Goal: Task Accomplishment & Management: Complete application form

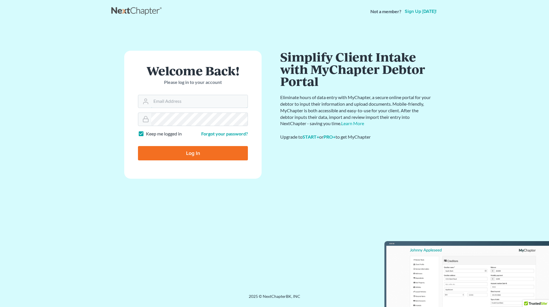
type input "angela@saxtonlawpllc.com"
click at [175, 154] on input "Log In" at bounding box center [193, 153] width 110 height 14
type input "Thinking..."
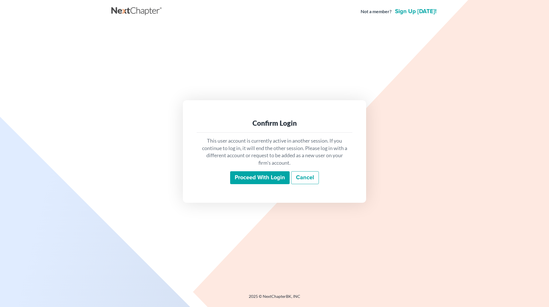
click at [248, 181] on input "Proceed with login" at bounding box center [260, 177] width 60 height 13
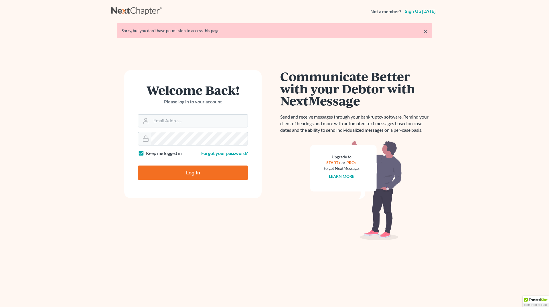
type input "[PERSON_NAME][EMAIL_ADDRESS][DOMAIN_NAME]"
click at [183, 172] on input "Log In" at bounding box center [193, 172] width 110 height 14
type input "Thinking..."
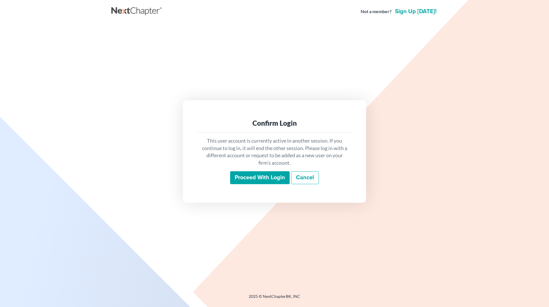
click at [264, 185] on div "This user account is currently active in another session. If you continue to lo…" at bounding box center [275, 160] width 156 height 56
click at [266, 176] on input "Proceed with login" at bounding box center [260, 177] width 60 height 13
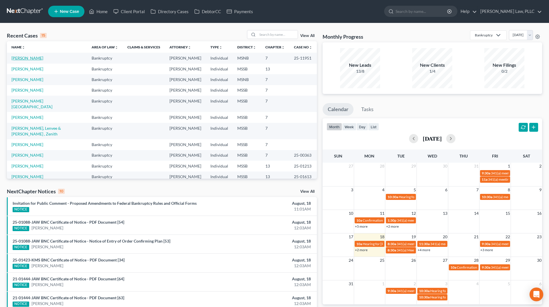
click at [19, 56] on link "Gray, Danny" at bounding box center [27, 58] width 32 height 5
select select "0"
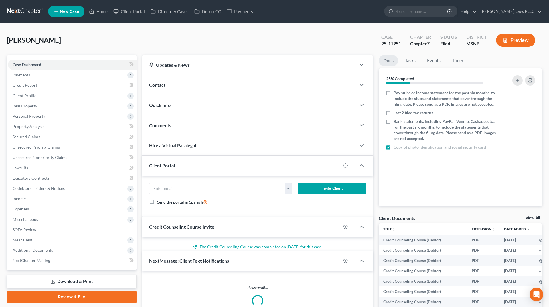
click at [41, 251] on span "Additional Documents" at bounding box center [33, 250] width 40 height 5
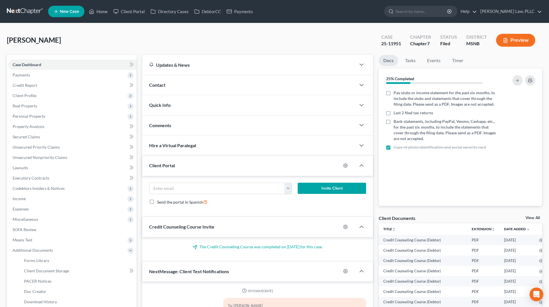
scroll to position [227, 0]
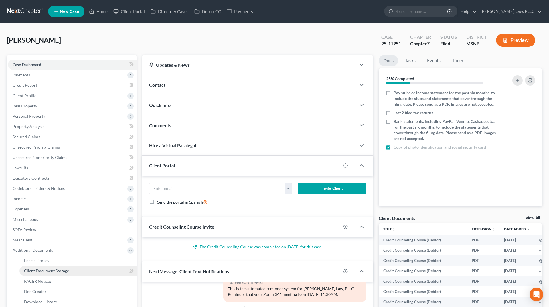
click at [45, 271] on span "Client Document Storage" at bounding box center [46, 270] width 45 height 5
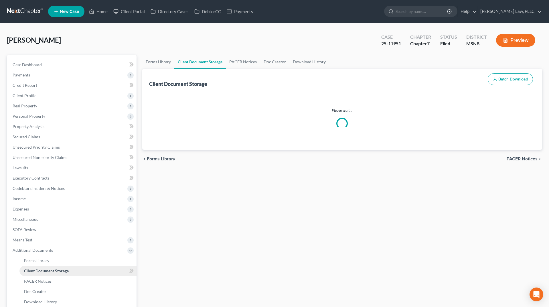
select select "0"
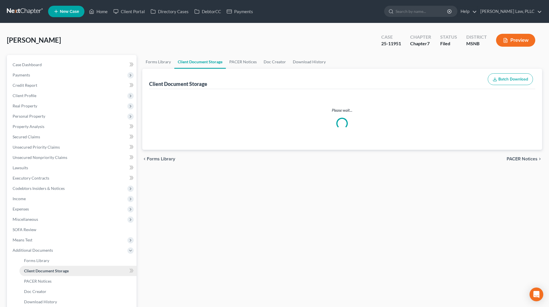
select select "0"
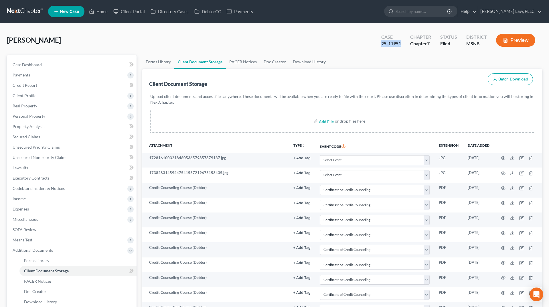
drag, startPoint x: 401, startPoint y: 44, endPoint x: 382, endPoint y: 43, distance: 19.8
click at [382, 43] on div "25-11951" at bounding box center [391, 43] width 20 height 7
copy div "25-11951"
click at [58, 11] on icon at bounding box center [56, 11] width 5 height 7
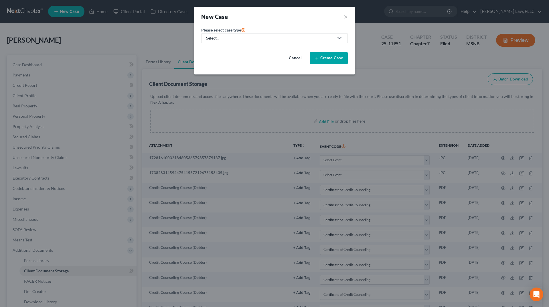
click at [272, 37] on div "Select..." at bounding box center [270, 38] width 128 height 6
click at [248, 51] on div "Bankruptcy" at bounding box center [236, 50] width 59 height 6
select select "44"
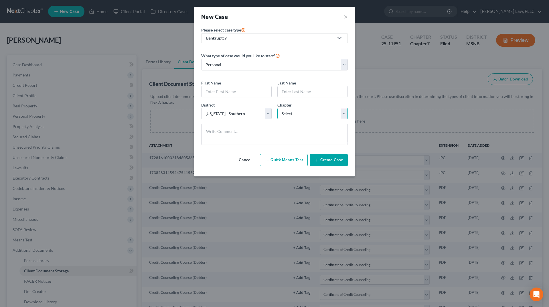
click at [304, 116] on select "Select 7 11 12 13" at bounding box center [312, 113] width 70 height 11
select select "3"
click at [330, 158] on button "Create Case" at bounding box center [329, 160] width 38 height 12
type input "Frederick"
type input "Brister"
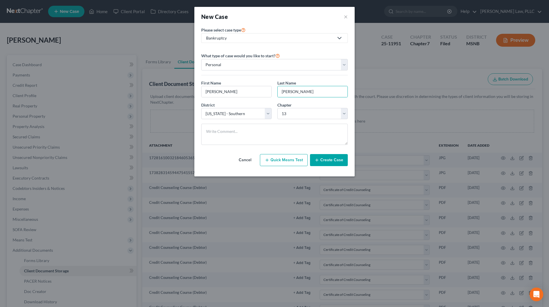
click at [338, 161] on button "Create Case" at bounding box center [329, 160] width 38 height 12
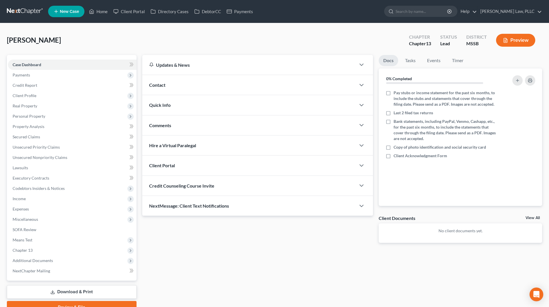
click at [268, 166] on div "Client Portal" at bounding box center [249, 165] width 214 height 20
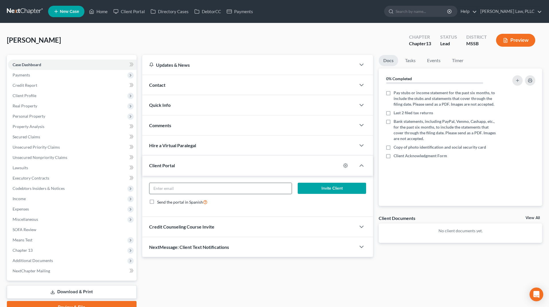
click at [203, 189] on input "email" at bounding box center [220, 188] width 142 height 11
paste input "frederickbrister1@gmail.com"
type input "frederickbrister1@gmail.com"
click at [371, 182] on div "frederickbrister1@gmail.com Invite Client Send the portal in Spanish" at bounding box center [257, 196] width 231 height 41
click at [344, 184] on button "Invite Client" at bounding box center [332, 188] width 69 height 11
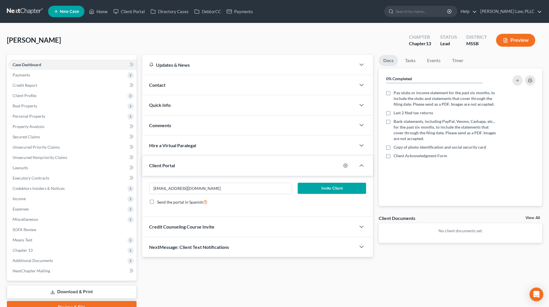
click at [332, 187] on div "frederickbrister1@gmail.com Invite Client Send the portal in Spanish" at bounding box center [257, 196] width 231 height 41
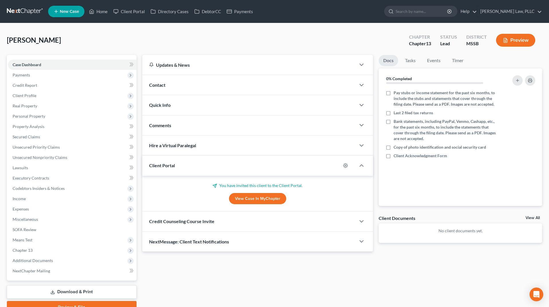
click at [188, 224] on div "Credit Counseling Course Invite" at bounding box center [249, 221] width 214 height 20
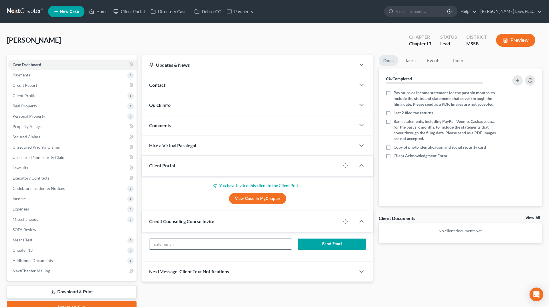
click at [174, 239] on input "text" at bounding box center [220, 244] width 142 height 11
paste input "frederickbrister1@gmail.com"
type input "frederickbrister1@gmail.com"
click at [319, 244] on button "Send Email" at bounding box center [332, 243] width 69 height 11
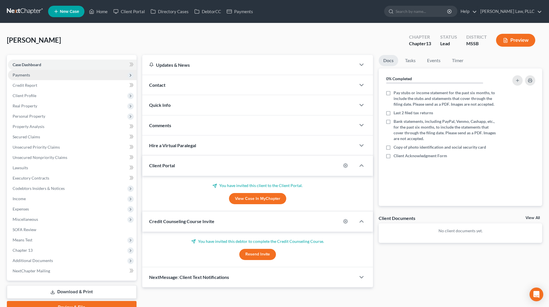
click at [68, 78] on span "Payments" at bounding box center [72, 75] width 128 height 10
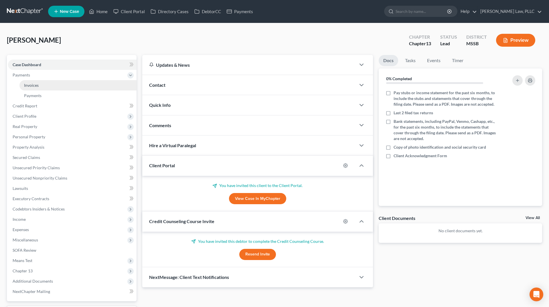
click at [39, 87] on link "Invoices" at bounding box center [77, 85] width 117 height 10
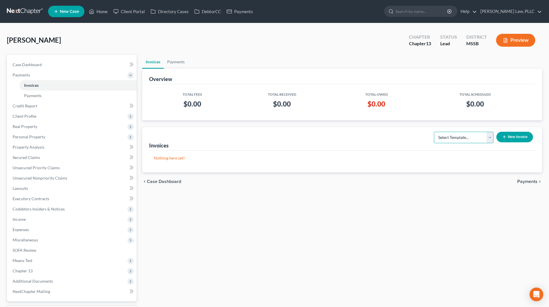
select select "2"
click at [514, 135] on button "New Invoice" at bounding box center [514, 137] width 37 height 11
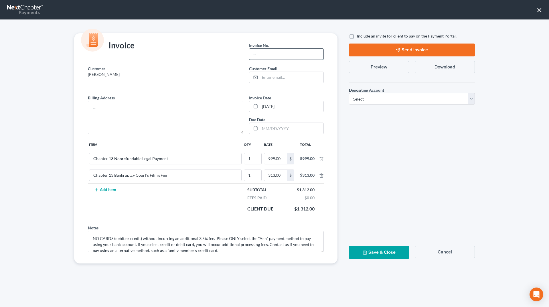
click at [278, 56] on input "text" at bounding box center [286, 54] width 74 height 11
type input "1"
paste input "frederickbrister1@gmail.com"
type input "frederickbrister1@gmail.com"
click at [119, 114] on textarea at bounding box center [165, 117] width 155 height 33
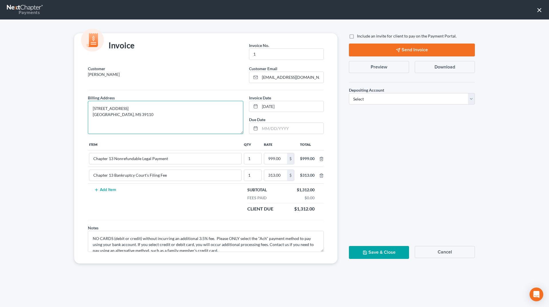
type textarea "986 Madison Ave. Madison, MS 39110"
click at [364, 33] on span "Include an invite for client to pay on the Payment Portal." at bounding box center [407, 35] width 100 height 5
click at [363, 33] on input "Include an invite for client to pay on the Payment Portal." at bounding box center [361, 35] width 4 height 4
checkbox input "true"
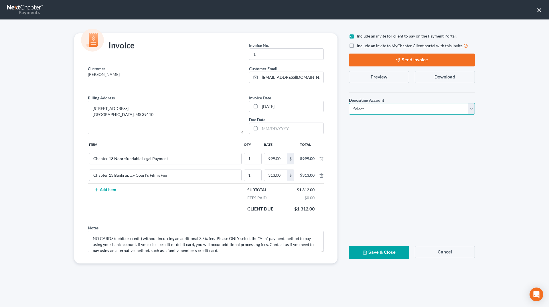
click at [372, 110] on select "Select Operation Trust" at bounding box center [412, 108] width 126 height 11
select select "0"
click at [388, 57] on button "Send Invoice" at bounding box center [412, 60] width 126 height 13
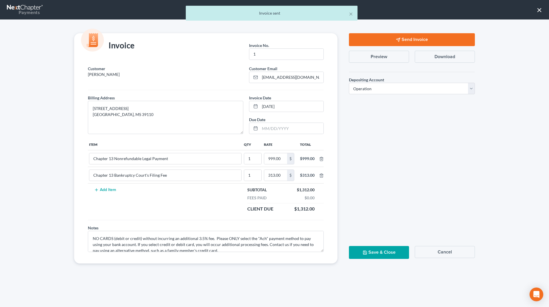
click at [370, 250] on button "Save & Close" at bounding box center [379, 252] width 60 height 13
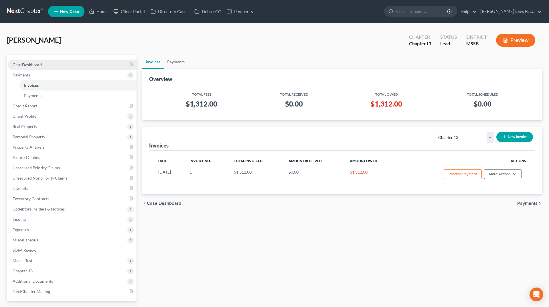
click at [46, 64] on link "Case Dashboard" at bounding box center [72, 65] width 128 height 10
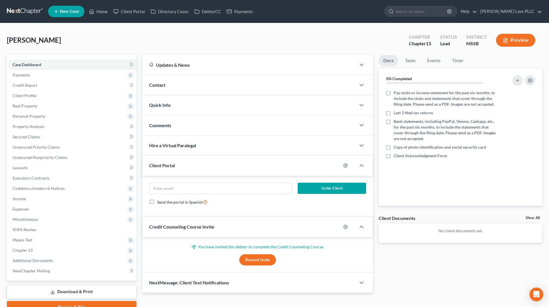
click at [211, 84] on div "Contact" at bounding box center [249, 85] width 214 height 20
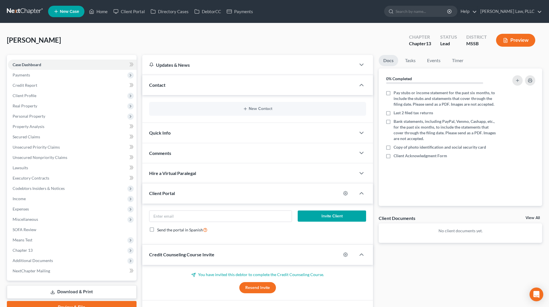
click at [243, 114] on div "New Contact" at bounding box center [257, 109] width 217 height 14
click at [256, 110] on button "New Contact" at bounding box center [258, 108] width 208 height 5
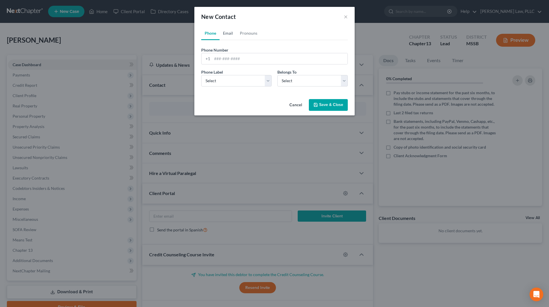
click at [226, 38] on link "Email" at bounding box center [227, 33] width 17 height 14
paste input "frederickbrister1@gmail.com"
type input "frederickbrister1@gmail.com"
click at [203, 83] on select "Select Home Work Other" at bounding box center [236, 80] width 70 height 11
select select "0"
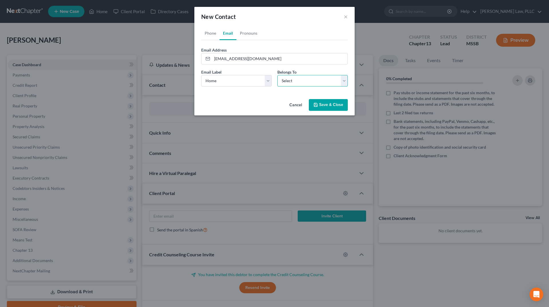
select select "1"
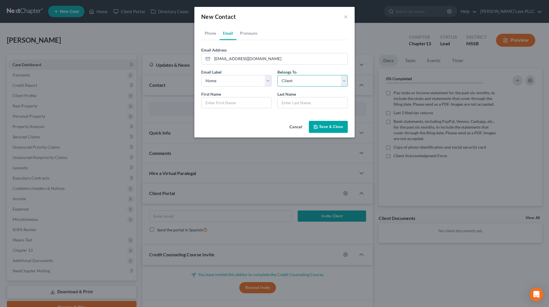
select select "0"
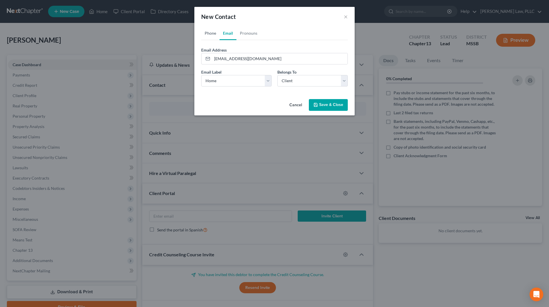
click at [202, 31] on link "Phone" at bounding box center [210, 33] width 18 height 14
paste input "(601) 572-5339"
type input "(601) 572-5339"
click at [218, 81] on select "Select Mobile Home Work Other" at bounding box center [236, 80] width 70 height 11
select select "0"
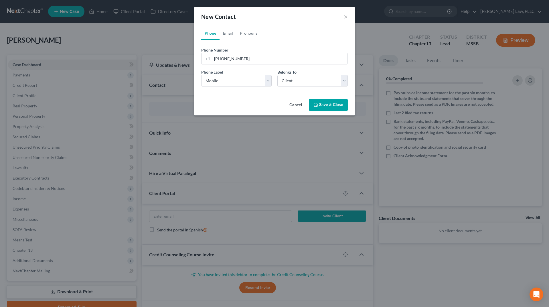
click at [331, 104] on button "Save & Close" at bounding box center [328, 105] width 39 height 12
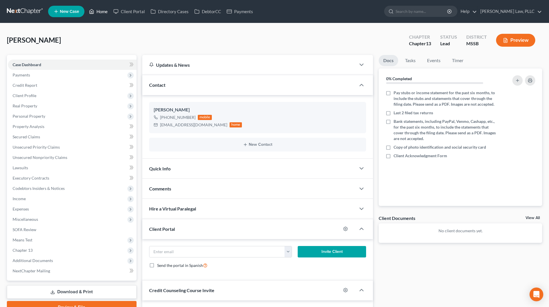
click at [102, 14] on link "Home" at bounding box center [98, 11] width 24 height 10
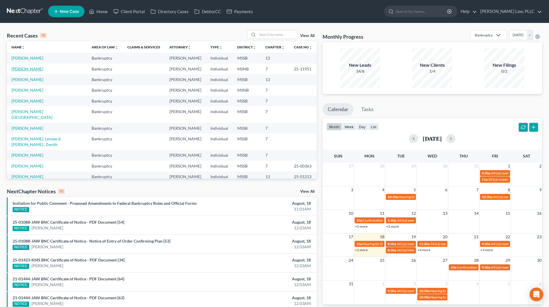
click at [22, 68] on link "Gray, Danny" at bounding box center [27, 68] width 32 height 5
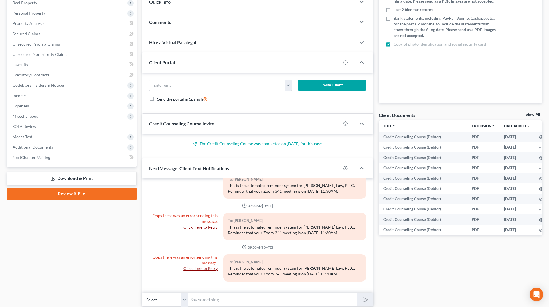
scroll to position [111, 0]
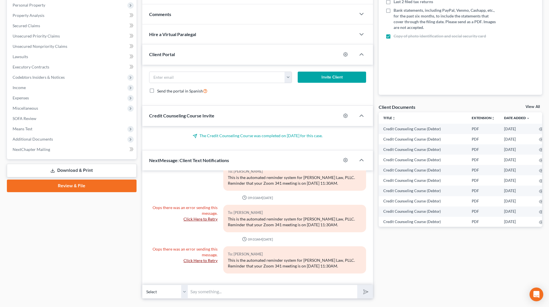
click at [189, 259] on link "Click Here to Retry" at bounding box center [200, 260] width 34 height 5
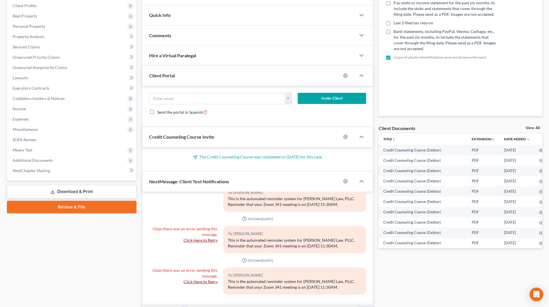
scroll to position [68, 0]
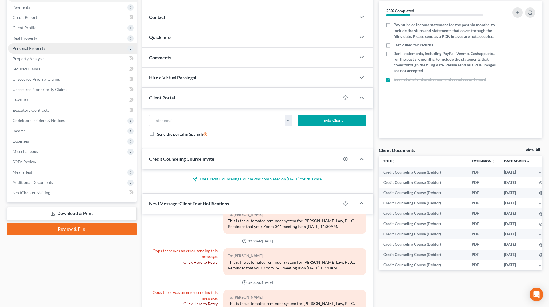
click at [38, 46] on span "Personal Property" at bounding box center [29, 48] width 33 height 5
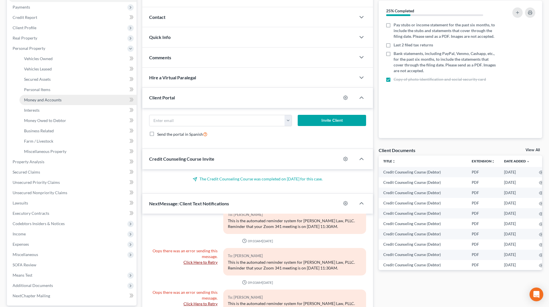
click at [33, 100] on span "Money and Accounts" at bounding box center [42, 99] width 37 height 5
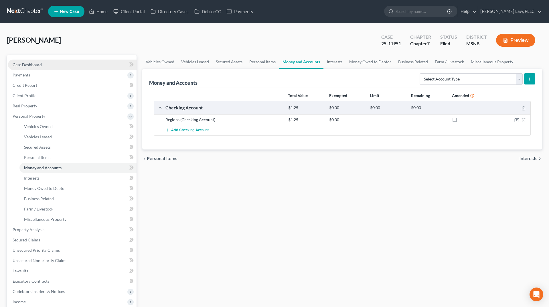
click at [44, 60] on link "Case Dashboard" at bounding box center [72, 65] width 128 height 10
select select "0"
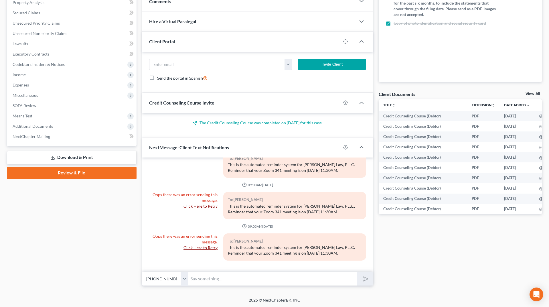
scroll to position [124, 0]
click at [188, 278] on input "text" at bounding box center [272, 279] width 169 height 14
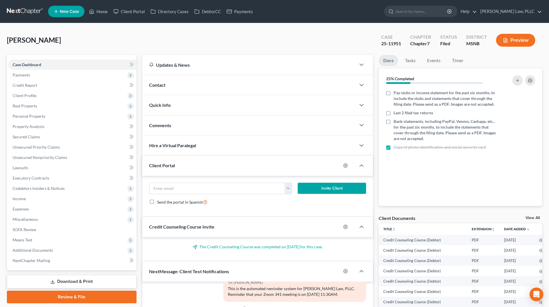
scroll to position [0, 0]
drag, startPoint x: 402, startPoint y: 43, endPoint x: 385, endPoint y: 42, distance: 16.9
click at [381, 44] on div "Case 25-11951" at bounding box center [391, 40] width 29 height 17
click at [102, 12] on link "Home" at bounding box center [98, 11] width 24 height 10
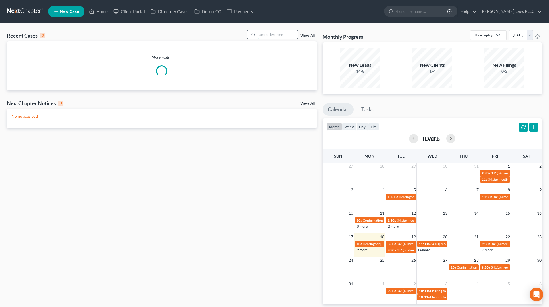
click at [277, 38] on input "search" at bounding box center [278, 34] width 40 height 8
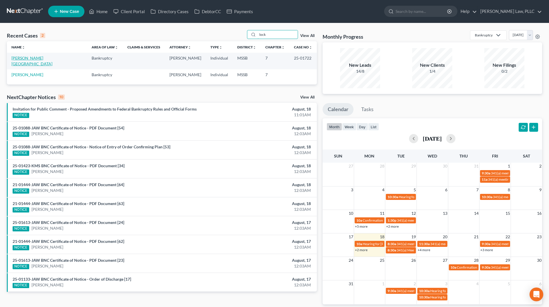
type input "lock"
click at [27, 56] on link "Lockhart, Lakeidra" at bounding box center [31, 61] width 41 height 11
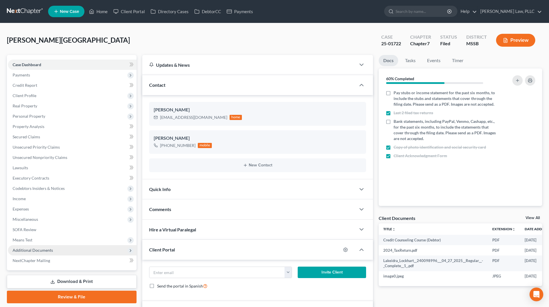
click at [40, 250] on span "Additional Documents" at bounding box center [33, 250] width 40 height 5
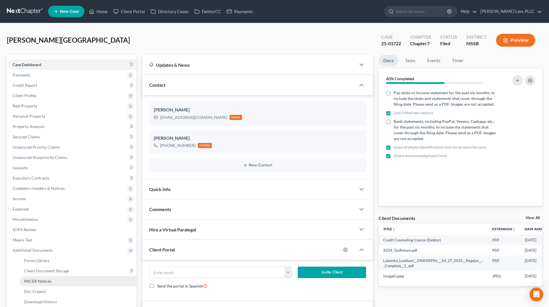
scroll to position [30, 0]
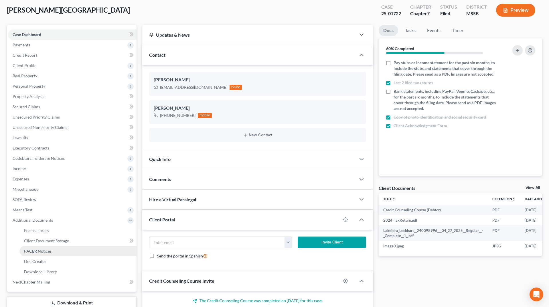
click at [62, 250] on link "PACER Notices" at bounding box center [77, 251] width 117 height 10
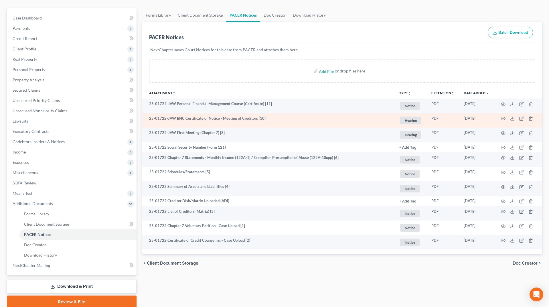
scroll to position [52, 0]
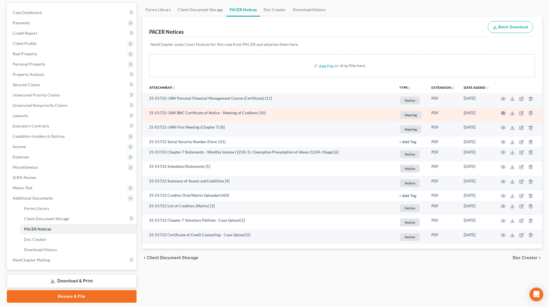
click at [504, 112] on icon "button" at bounding box center [503, 113] width 5 height 5
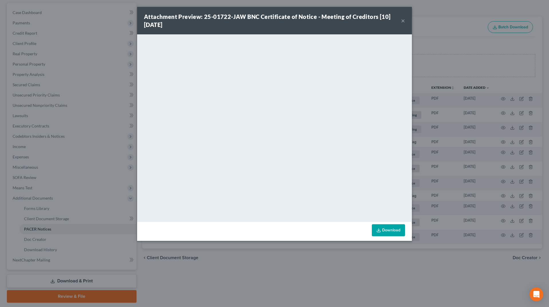
click at [391, 227] on link "Download" at bounding box center [388, 230] width 33 height 12
click at [403, 18] on button "×" at bounding box center [403, 20] width 4 height 7
